Goal: Transaction & Acquisition: Purchase product/service

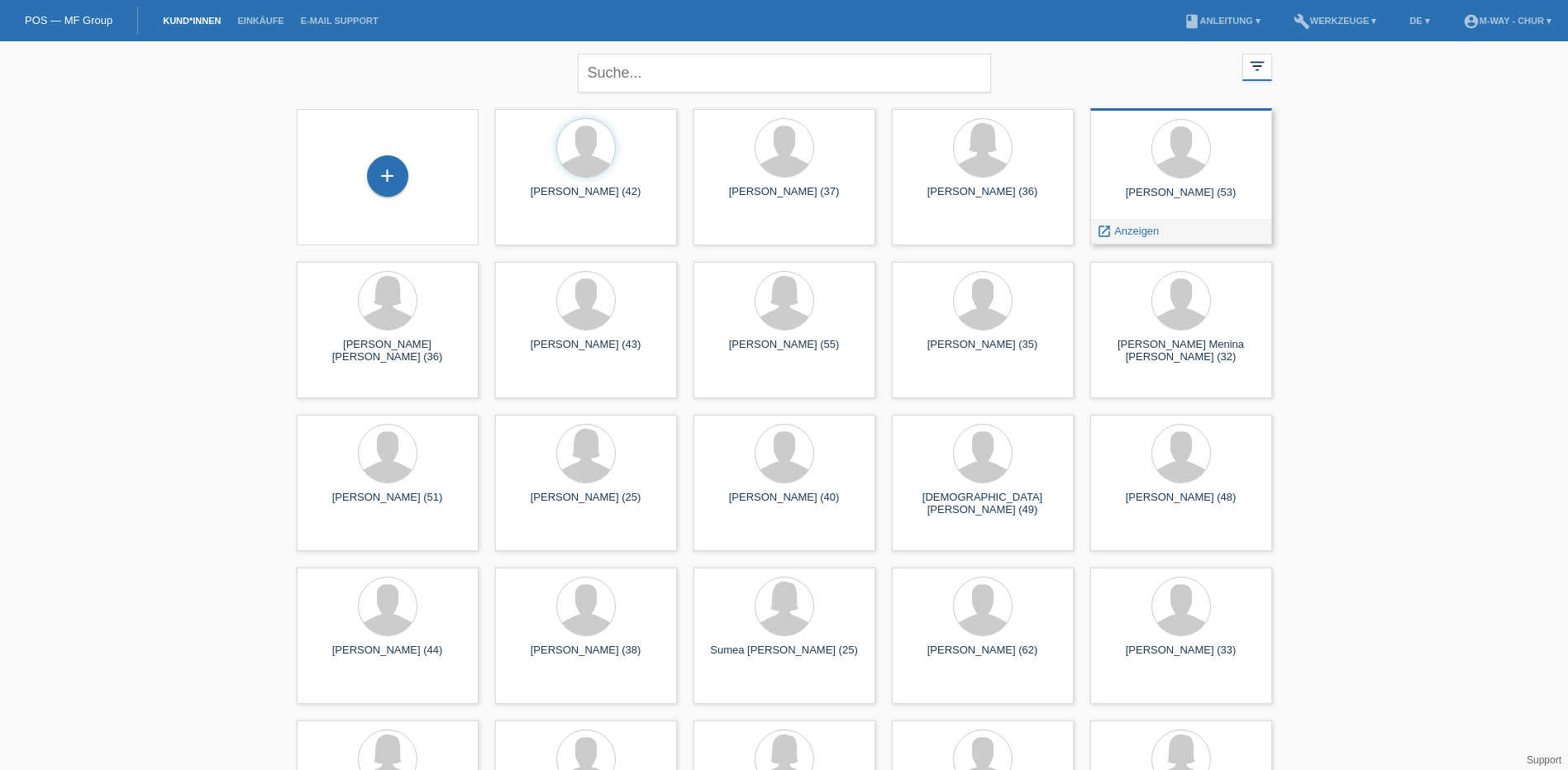
click at [1161, 198] on div "Cristian Wicky (53)" at bounding box center [1182, 199] width 156 height 26
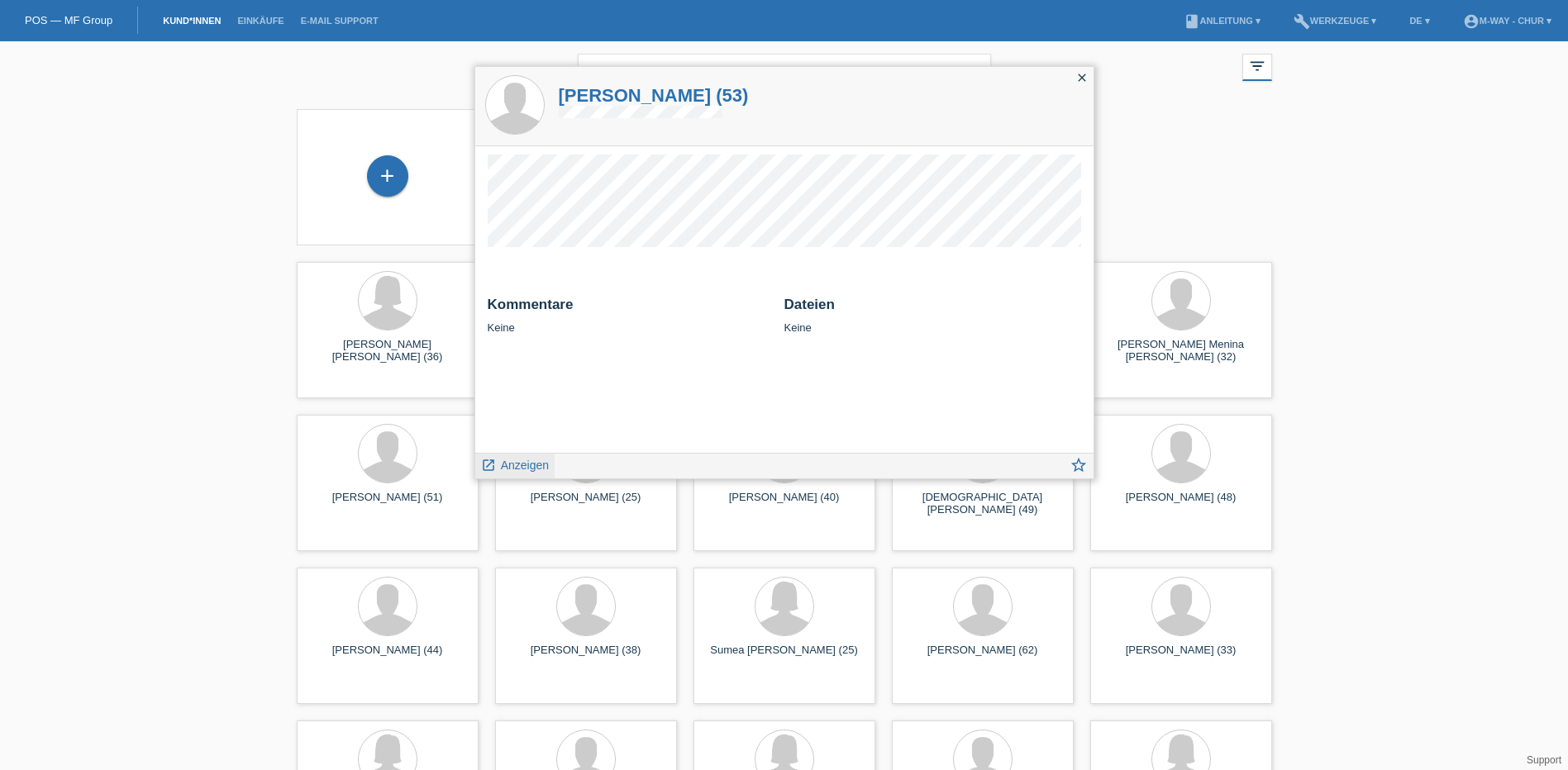
click at [529, 472] on span "Anzeigen" at bounding box center [525, 465] width 48 height 14
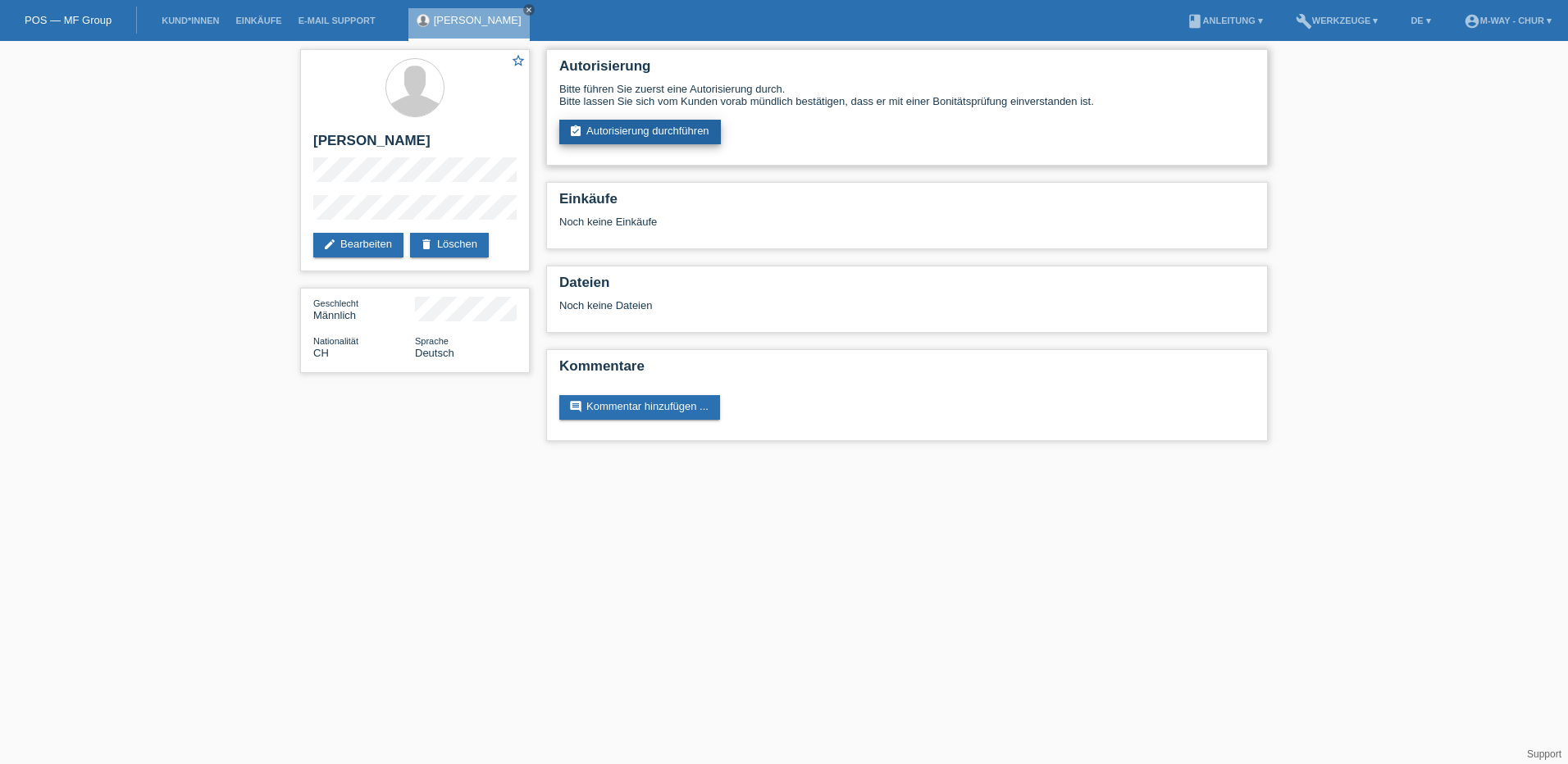
click at [686, 138] on link "assignment_turned_in Autorisierung durchführen" at bounding box center [639, 131] width 161 height 24
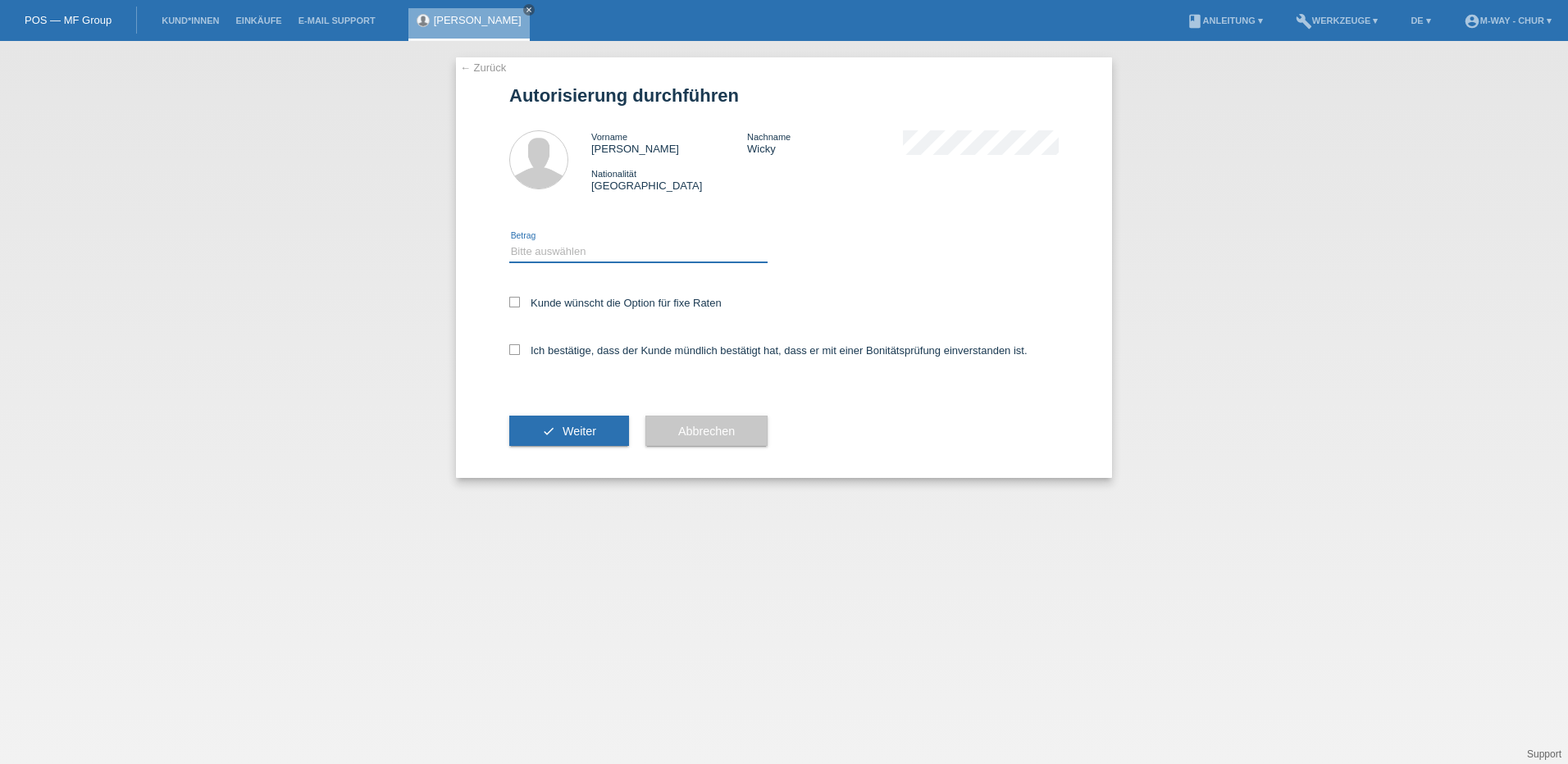
click at [515, 244] on select "Bitte auswählen CHF 1.00 - CHF 499.00 CHF 500.00 - CHF 1'999.00 CHF 2'000.00 - …" at bounding box center [637, 252] width 258 height 19
select select "3"
click at [509, 242] on select "Bitte auswählen CHF 1.00 - CHF 499.00 CHF 500.00 - CHF 1'999.00 CHF 2'000.00 - …" at bounding box center [637, 252] width 258 height 19
click at [514, 297] on icon at bounding box center [514, 301] width 11 height 11
click at [514, 297] on input "Kunde wünscht die Option für fixe Raten" at bounding box center [514, 301] width 11 height 11
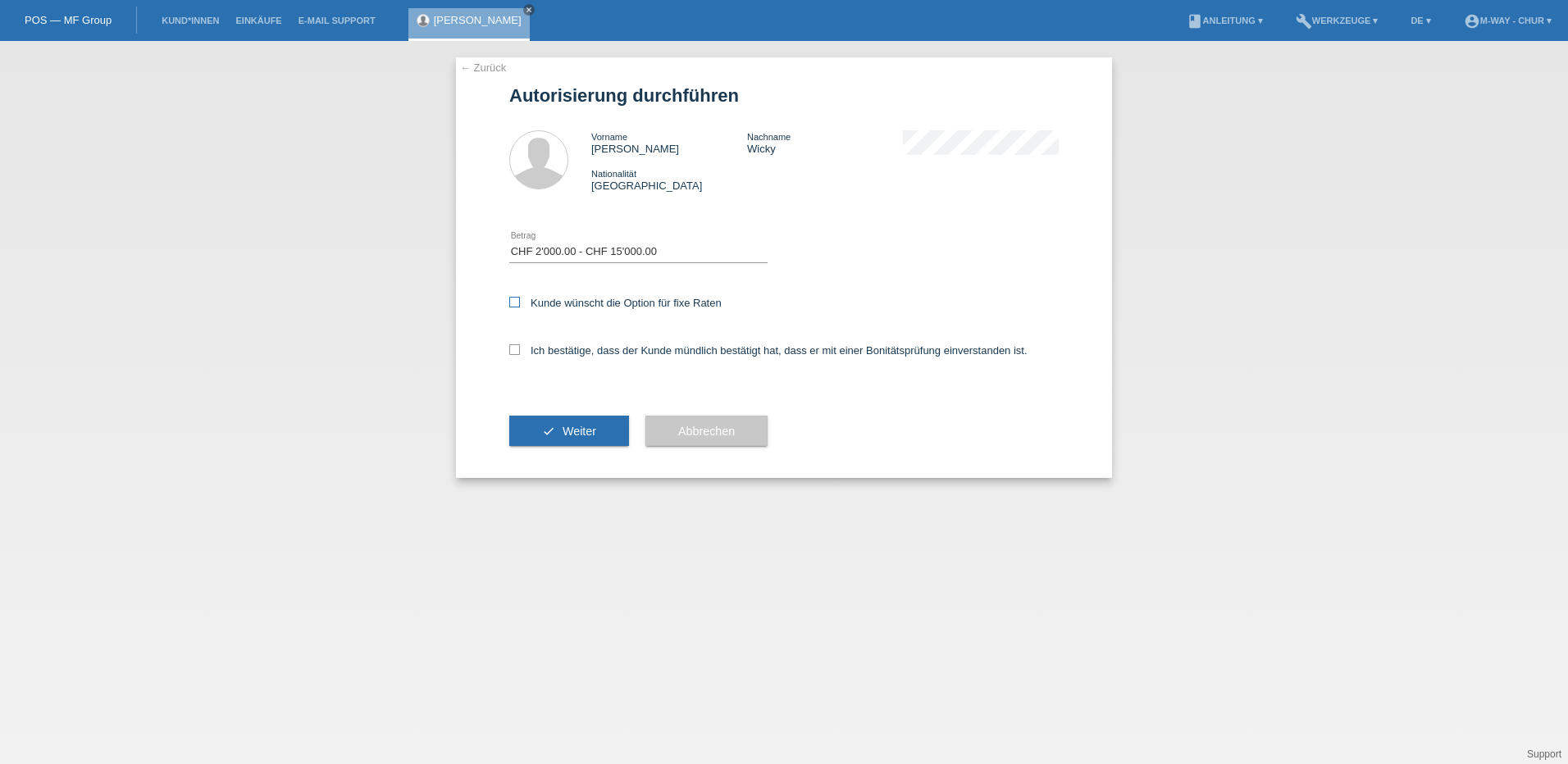
checkbox input "true"
click at [510, 347] on icon at bounding box center [514, 350] width 11 height 11
click at [510, 347] on input "Ich bestätige, dass der Kunde mündlich bestätigt hat, dass er mit einer Bonität…" at bounding box center [514, 350] width 11 height 11
checkbox input "true"
drag, startPoint x: 573, startPoint y: 441, endPoint x: 580, endPoint y: 428, distance: 14.8
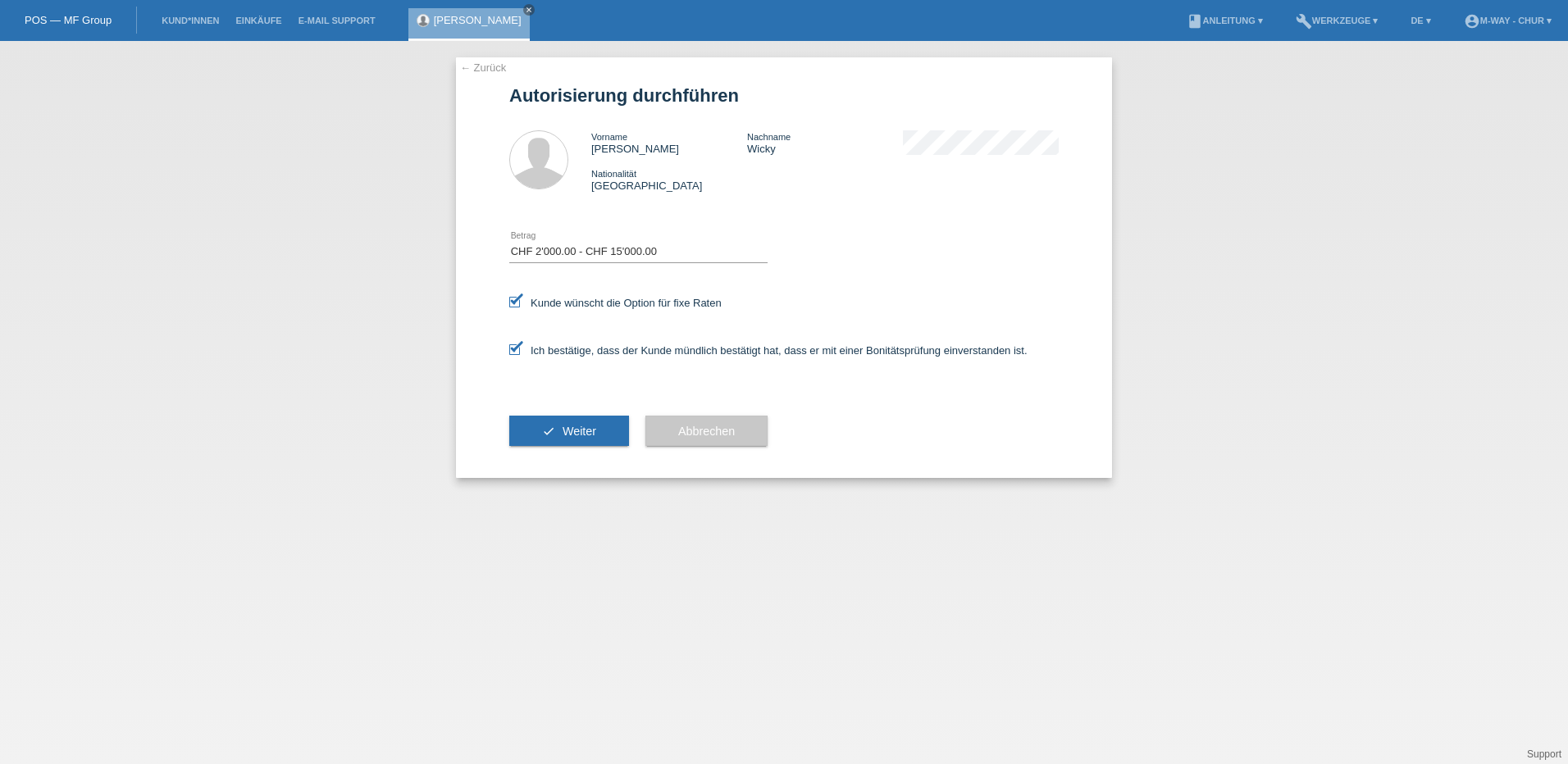
click at [573, 440] on button "check Weiter" at bounding box center [569, 432] width 120 height 31
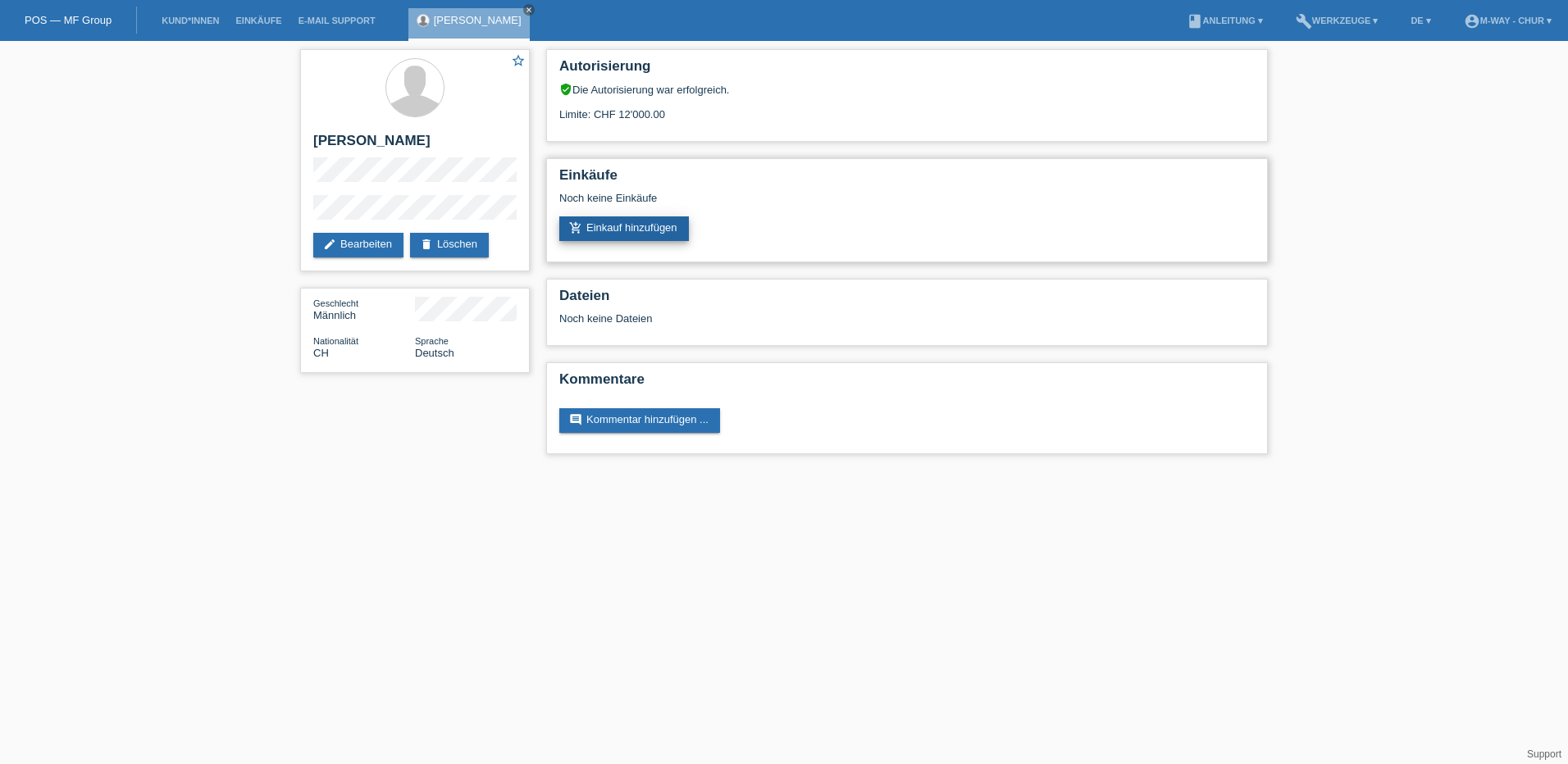
click at [660, 229] on link "add_shopping_cart Einkauf hinzufügen" at bounding box center [624, 228] width 129 height 24
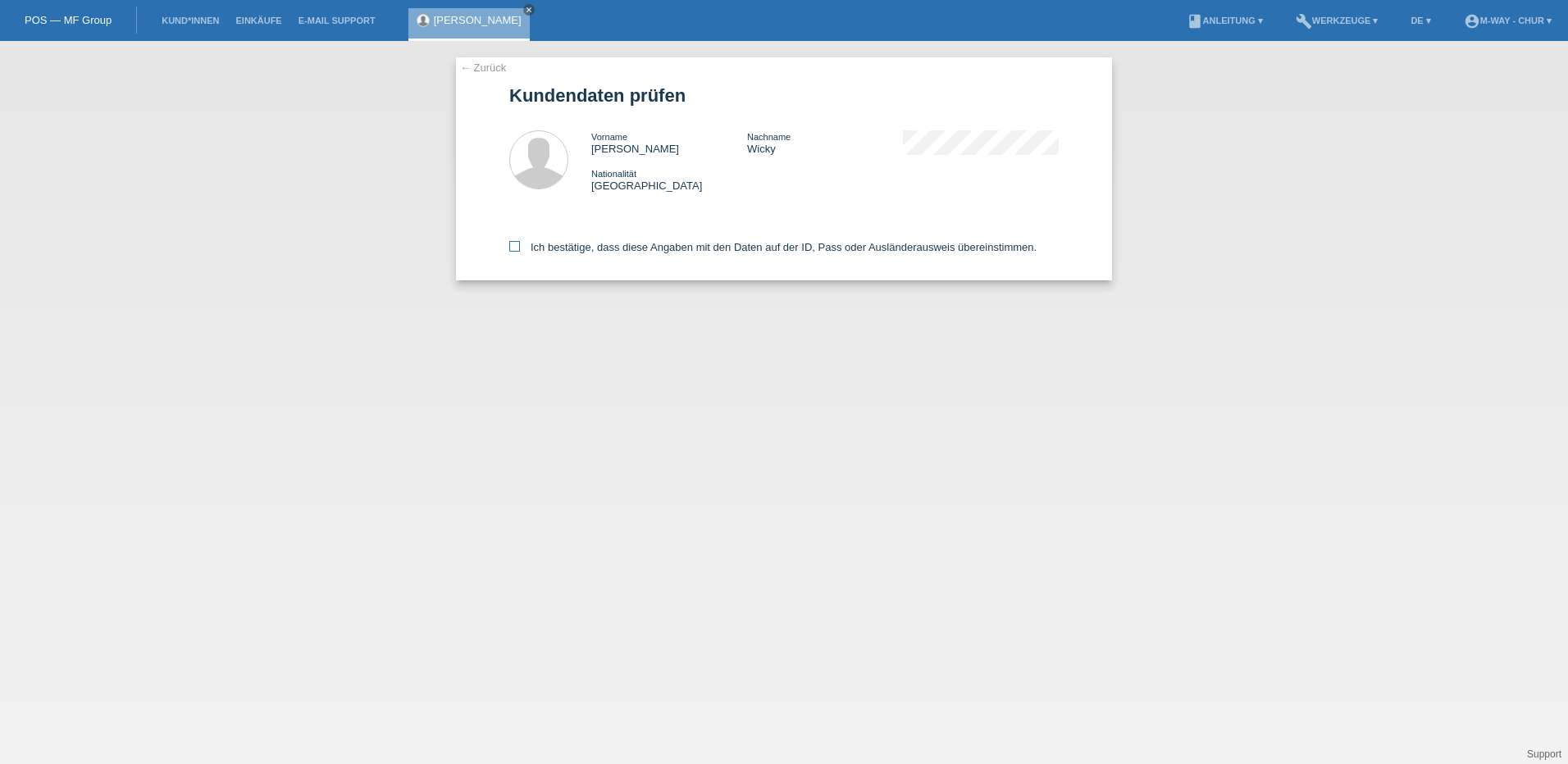
click at [515, 244] on icon at bounding box center [514, 246] width 11 height 11
click at [515, 244] on input "Ich bestätige, dass diese Angaben mit den Daten auf der ID, Pass oder Ausländer…" at bounding box center [514, 246] width 11 height 11
checkbox input "true"
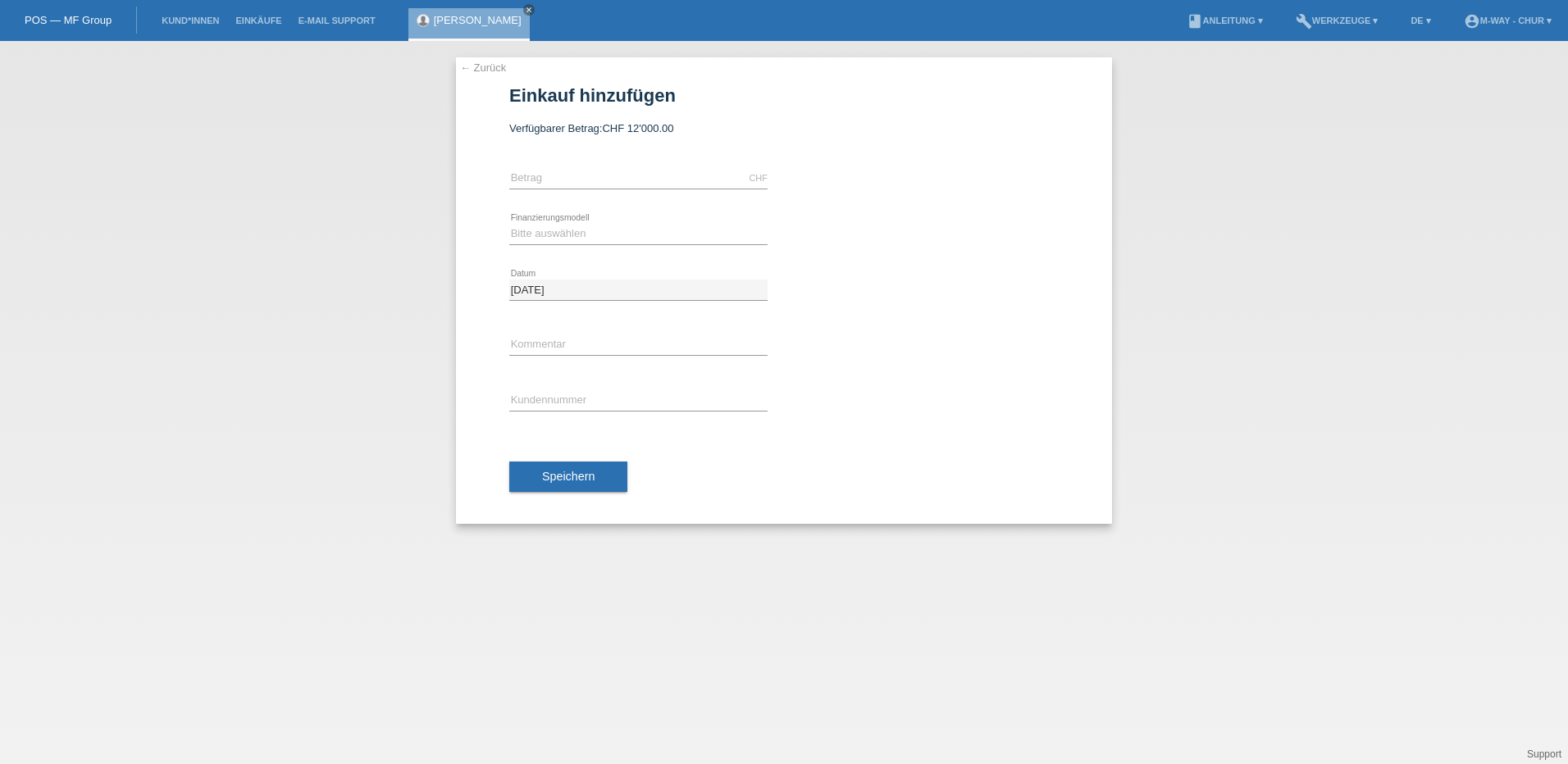
click at [569, 160] on div "CHF error Betrag" at bounding box center [637, 179] width 258 height 56
click at [568, 174] on input "text" at bounding box center [637, 178] width 258 height 20
type input "2699.10"
click at [549, 229] on select "Bitte auswählen Fixe Raten Kauf auf Rechnung mit Teilzahlungsoption" at bounding box center [637, 234] width 258 height 19
select select "77"
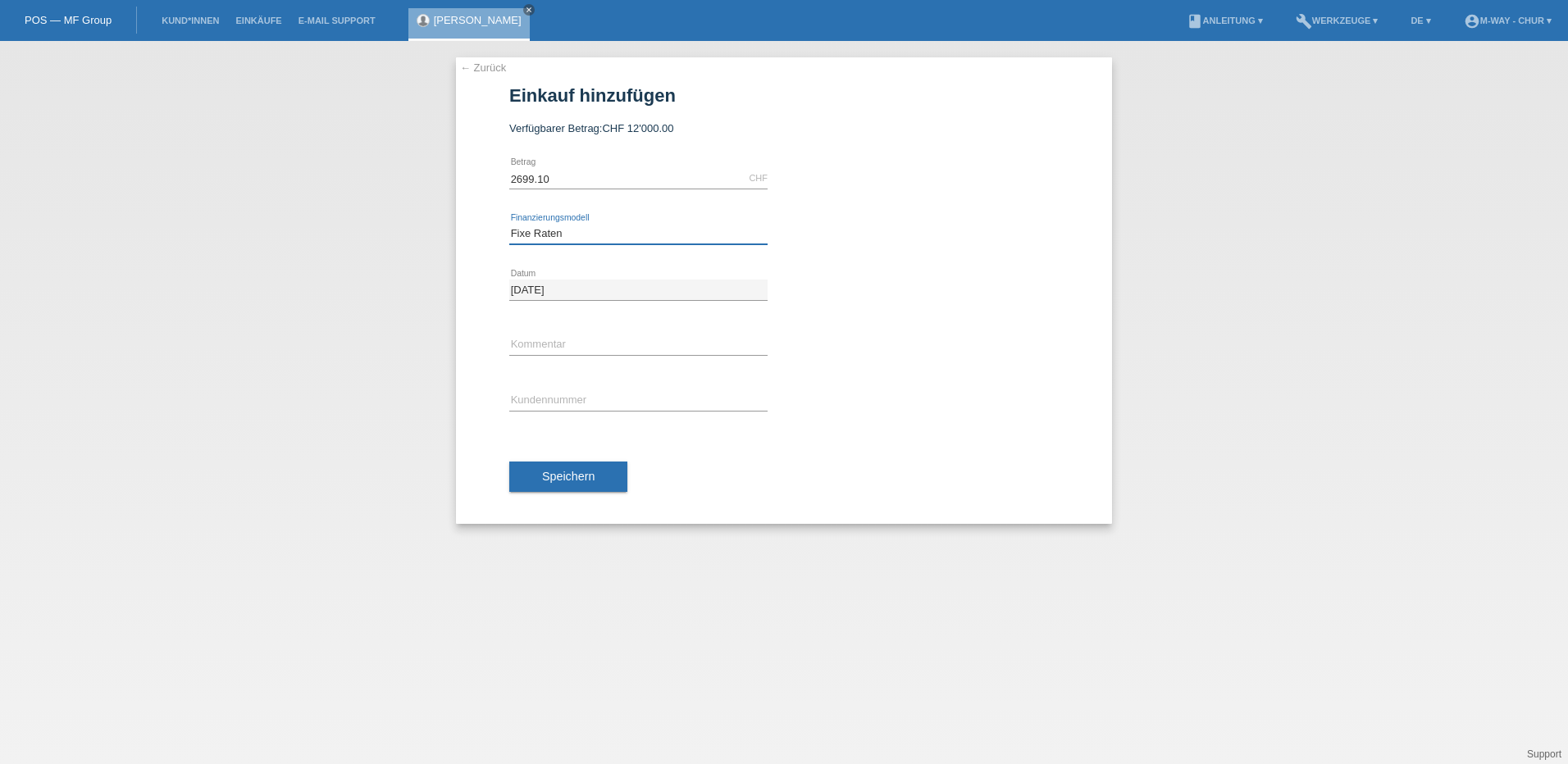
click at [509, 224] on select "Bitte auswählen Fixe Raten Kauf auf Rechnung mit Teilzahlungsoption" at bounding box center [637, 234] width 258 height 19
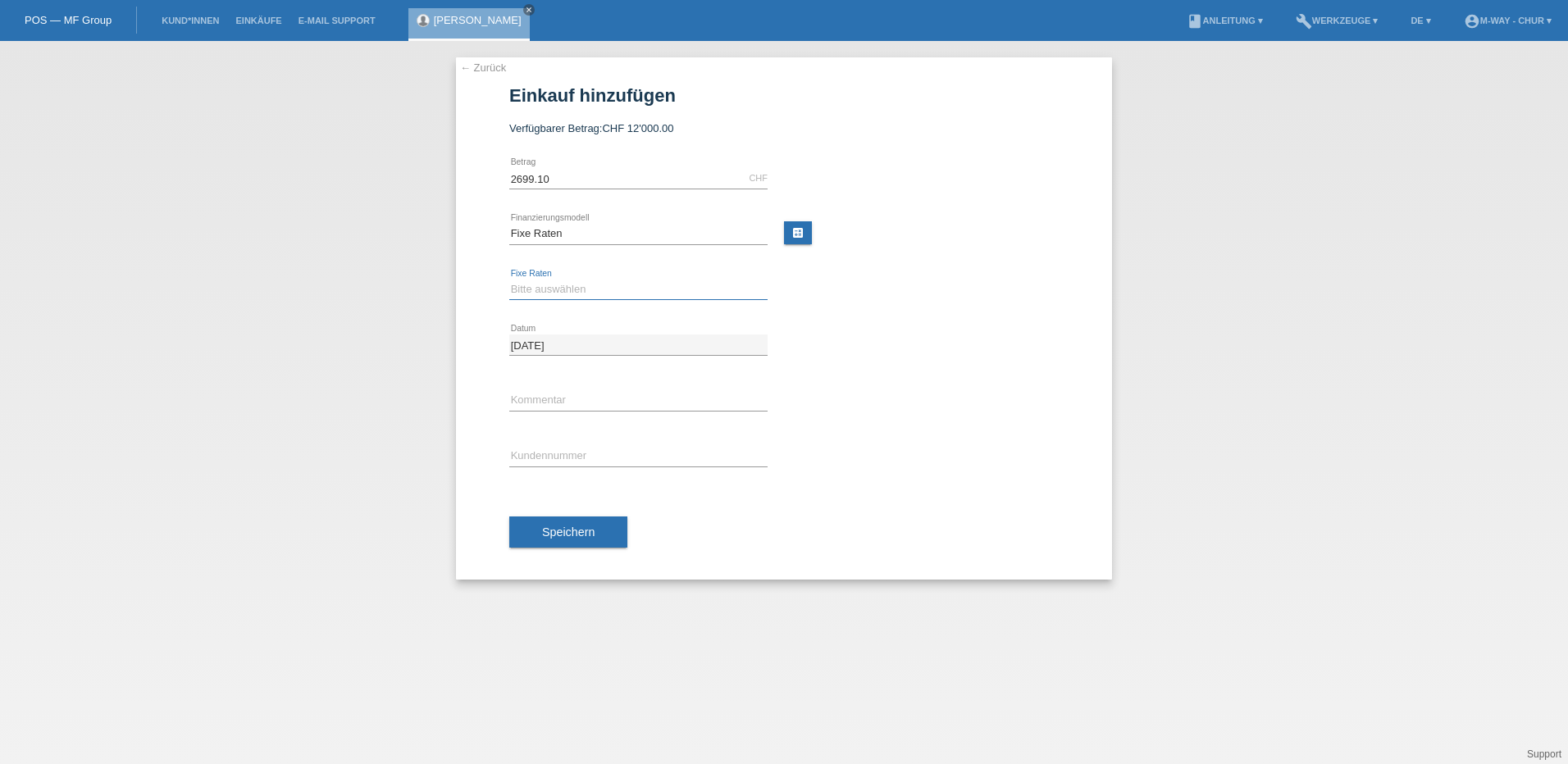
click at [541, 289] on select "Bitte auswählen 4 Raten 5 Raten 6 Raten 7 Raten 8 Raten 9 Raten 10 Raten 11 Rat…" at bounding box center [637, 290] width 258 height 19
select select "172"
click at [509, 280] on select "Bitte auswählen 4 Raten 5 Raten 6 Raten 7 Raten 8 Raten 9 Raten 10 Raten 11 Rat…" at bounding box center [637, 290] width 258 height 19
click at [557, 398] on input "text" at bounding box center [637, 400] width 258 height 20
type input "Beleg30853"
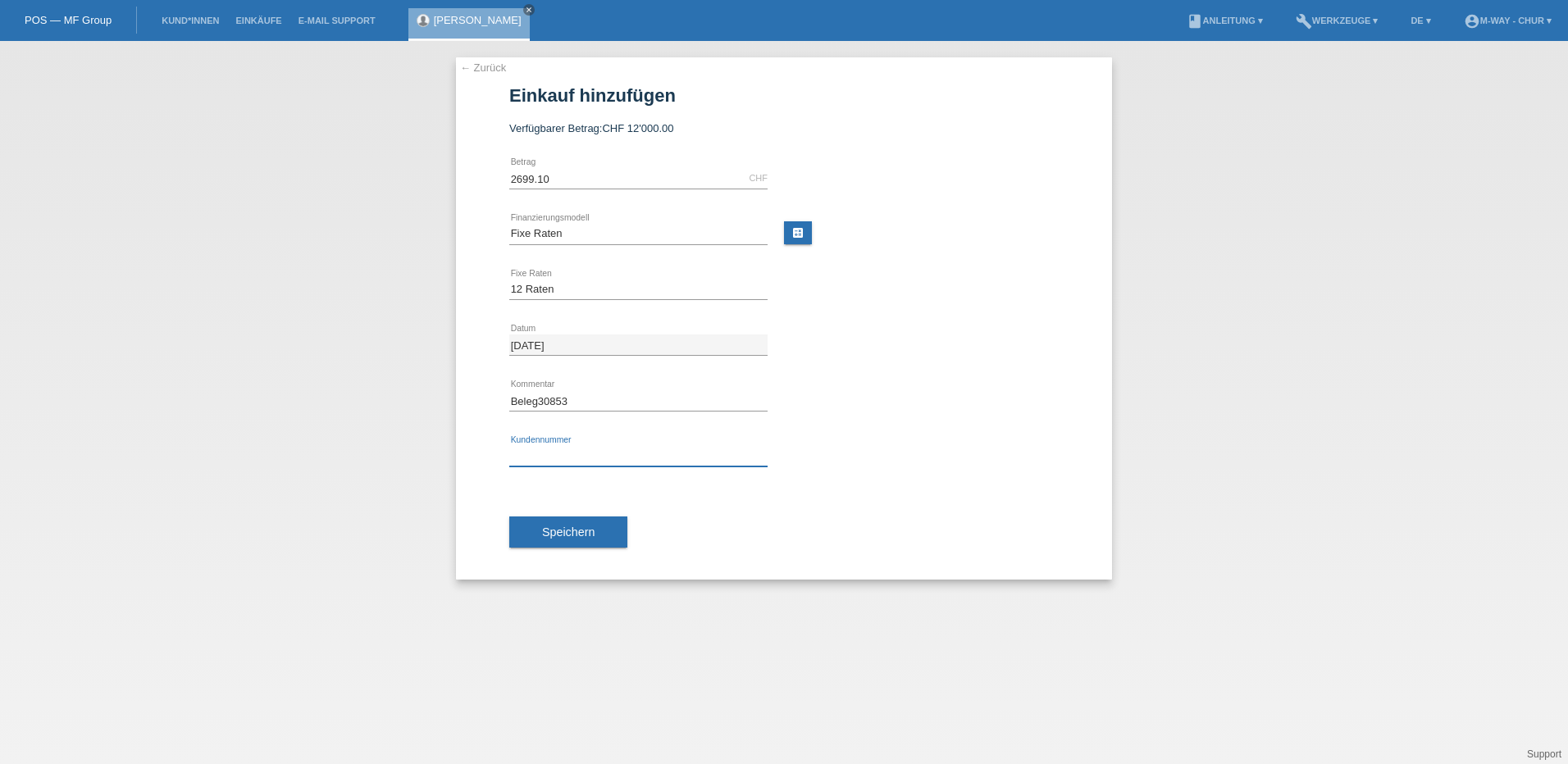
click at [546, 459] on input "text" at bounding box center [637, 456] width 258 height 20
type input "K173093"
click at [582, 536] on span "Speichern" at bounding box center [568, 532] width 52 height 14
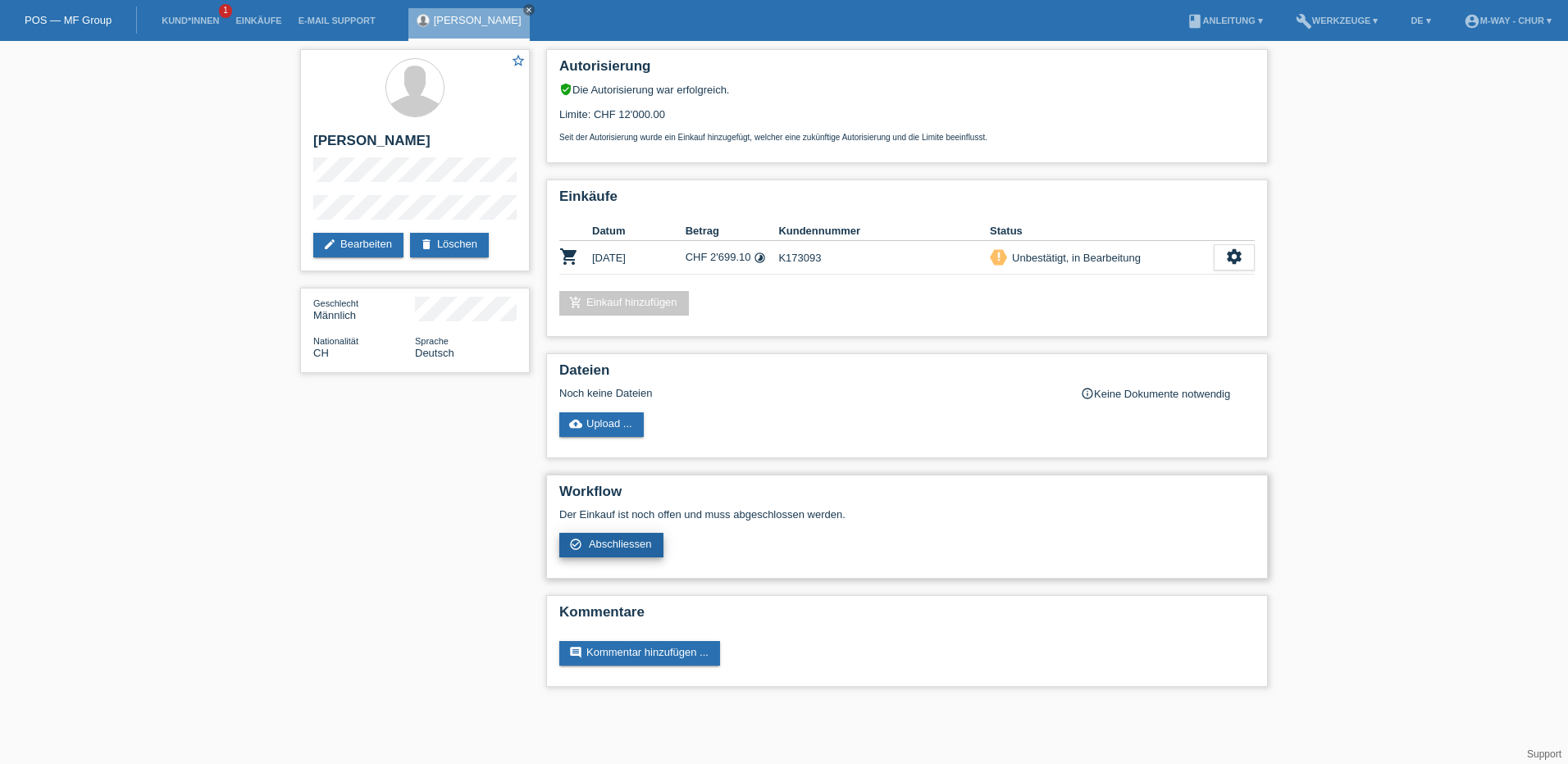
click at [646, 541] on span "Abschliessen" at bounding box center [620, 544] width 63 height 13
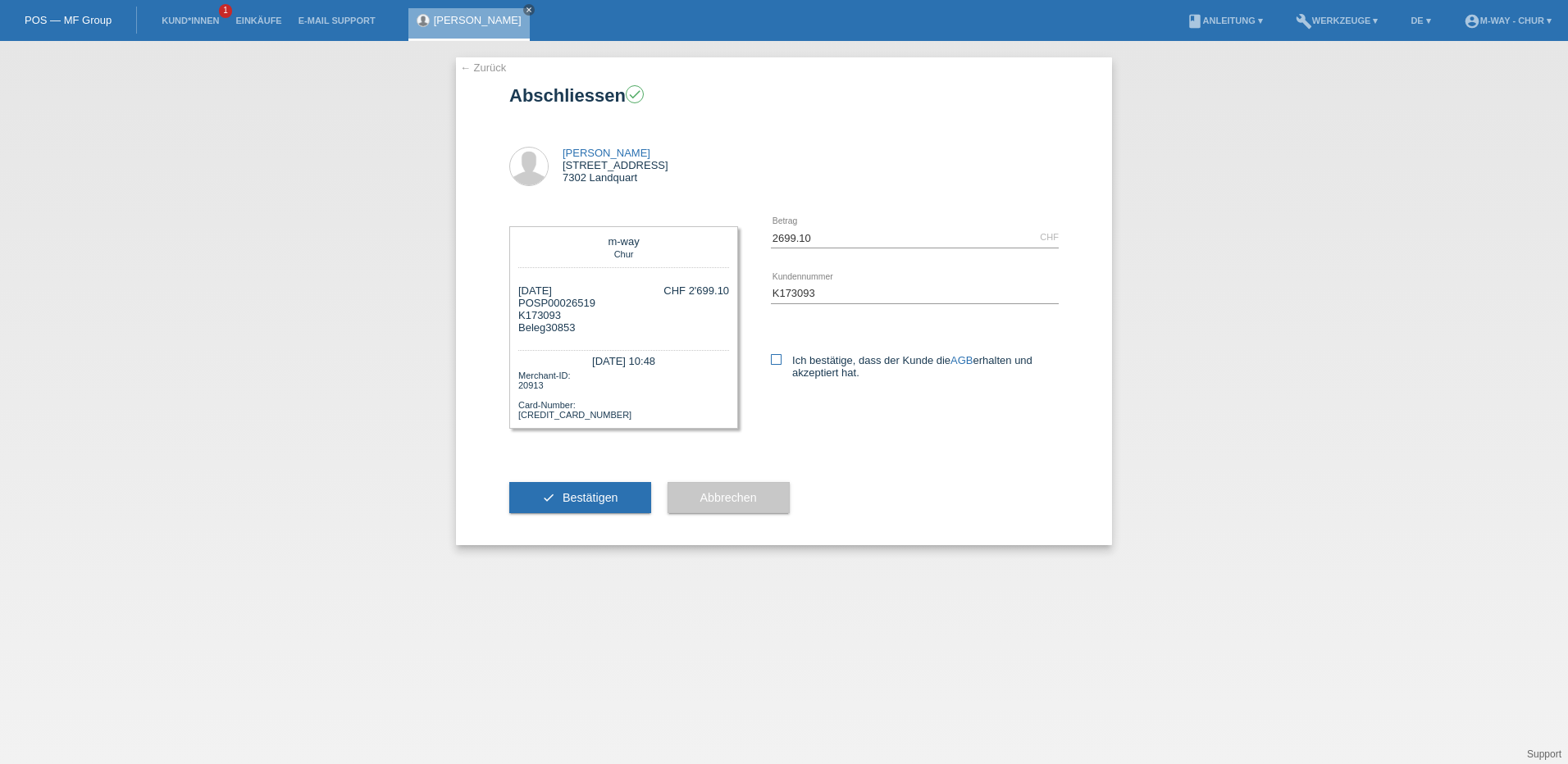
click at [774, 359] on icon at bounding box center [775, 359] width 11 height 11
click at [774, 359] on input "Ich bestätige, dass der Kunde die AGB erhalten und akzeptiert hat." at bounding box center [775, 359] width 11 height 11
checkbox input "true"
click at [622, 497] on button "check Bestätigen" at bounding box center [579, 497] width 142 height 31
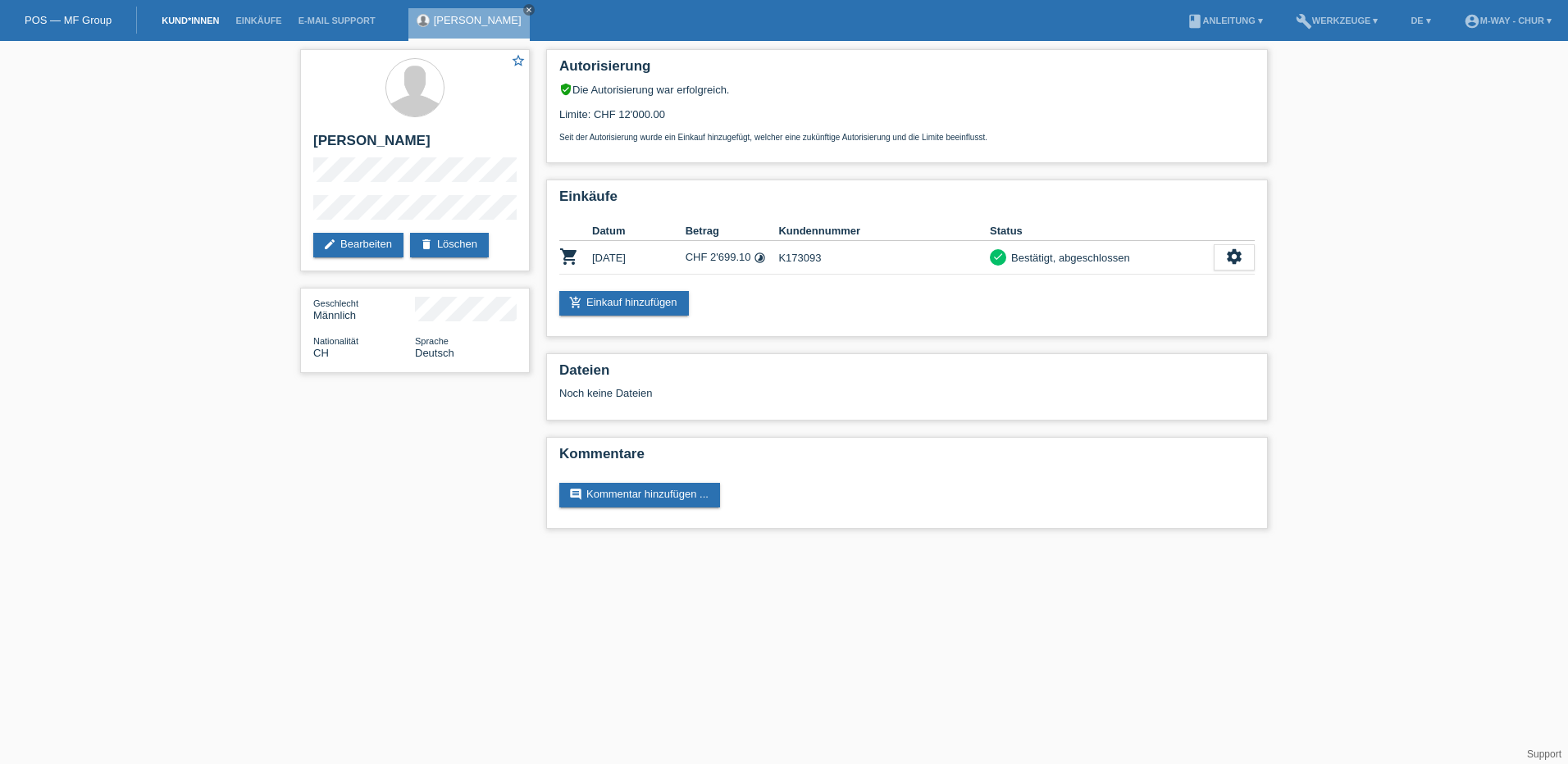
click at [216, 22] on link "Kund*innen" at bounding box center [190, 20] width 73 height 10
